Goal: Find specific page/section: Find specific page/section

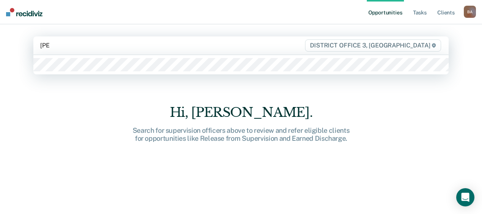
type input "loug"
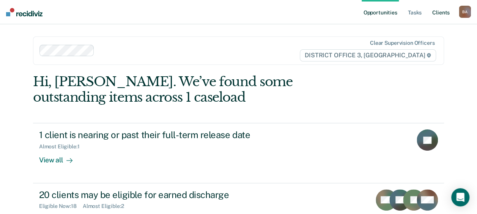
click at [438, 11] on link "Client s" at bounding box center [440, 12] width 20 height 24
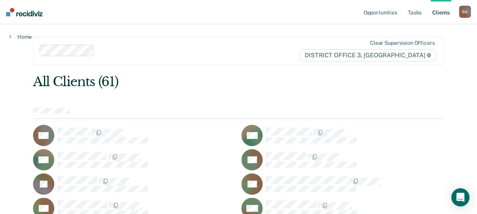
click at [443, 11] on link "Client s" at bounding box center [440, 12] width 20 height 24
click at [414, 13] on link "Tasks" at bounding box center [414, 12] width 17 height 24
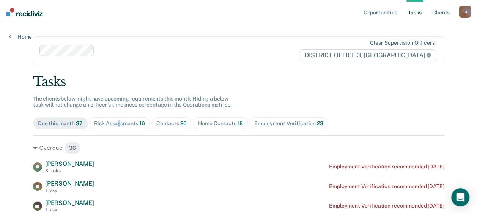
click at [116, 124] on div "Risk Assessments 16" at bounding box center [119, 123] width 51 height 6
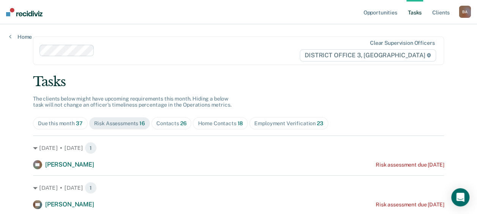
click at [135, 121] on div "Risk Assessments 16" at bounding box center [119, 123] width 51 height 6
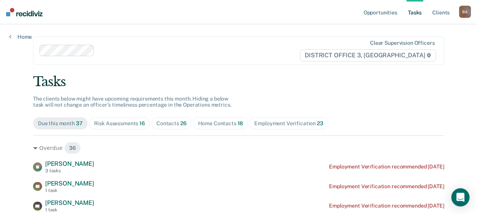
click at [224, 120] on div "Home Contacts 18" at bounding box center [220, 123] width 45 height 6
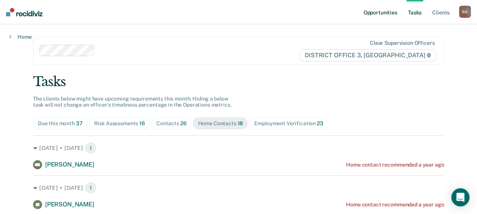
click at [372, 17] on link "Opportunities" at bounding box center [379, 12] width 37 height 24
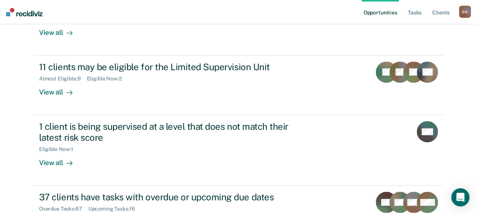
scroll to position [189, 0]
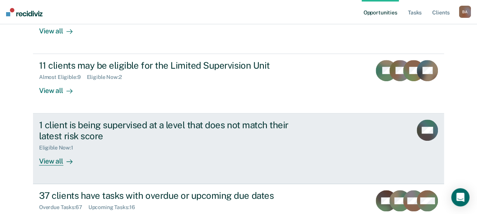
click at [55, 159] on div "View all" at bounding box center [60, 158] width 42 height 15
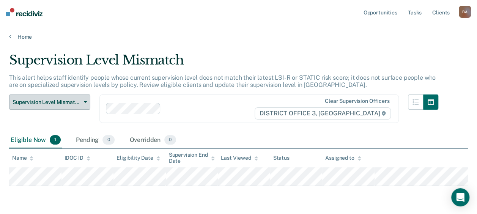
click at [70, 100] on span "Supervision Level Mismatch" at bounding box center [47, 102] width 68 height 6
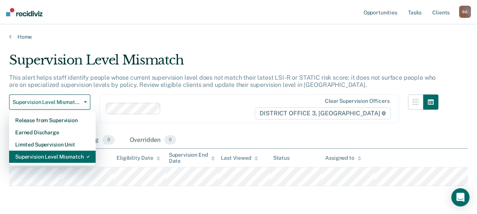
click at [51, 152] on div "Supervision Level Mismatch" at bounding box center [52, 157] width 74 height 12
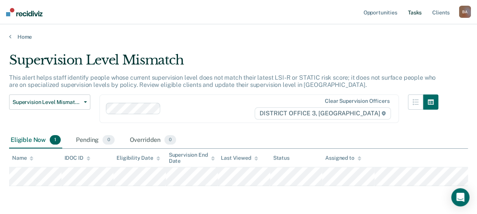
click at [410, 12] on link "Tasks" at bounding box center [414, 12] width 17 height 24
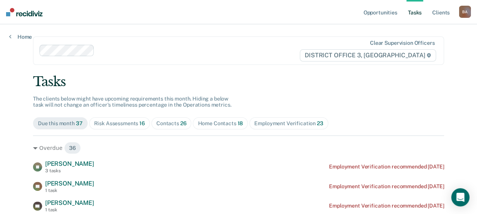
click at [416, 10] on link "Tasks" at bounding box center [414, 12] width 17 height 24
click at [381, 13] on link "Opportunities" at bounding box center [379, 12] width 37 height 24
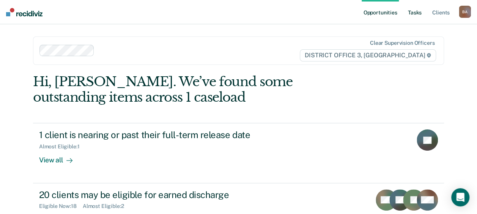
click at [419, 11] on link "Tasks" at bounding box center [414, 12] width 17 height 24
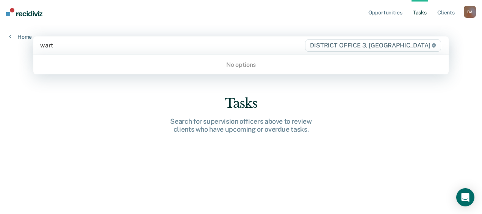
type input "war"
